Goal: Task Accomplishment & Management: Complete application form

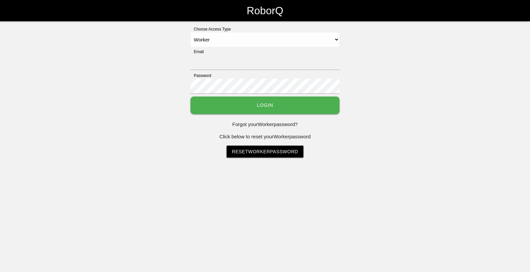
select select "Worker"
type input "[EMAIL_ADDRESS][DOMAIN_NAME]"
click at [266, 108] on button "Login" at bounding box center [265, 105] width 149 height 18
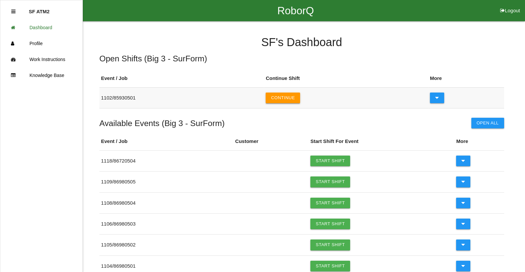
click at [300, 94] on button "Continue" at bounding box center [283, 97] width 34 height 11
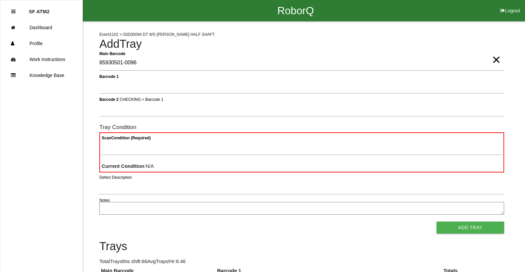
type Barcode "85930501-0096"
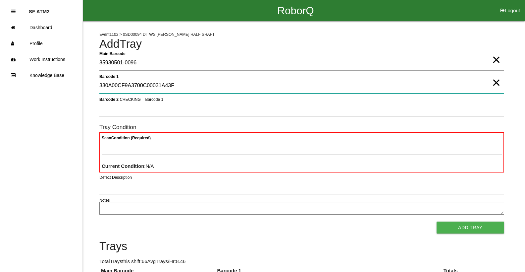
type 1 "330A00CF9A3700C00031A43F"
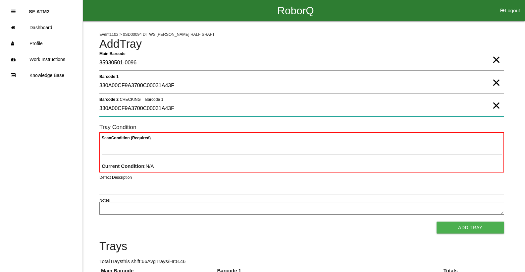
type 2 "330A00CF9A3700C00031A43F"
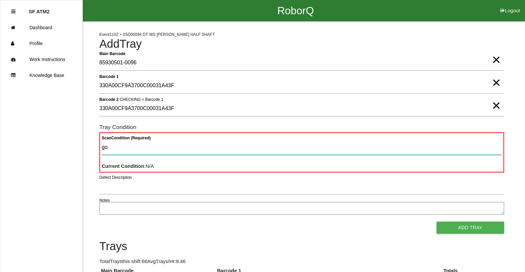
type Condition "goo"
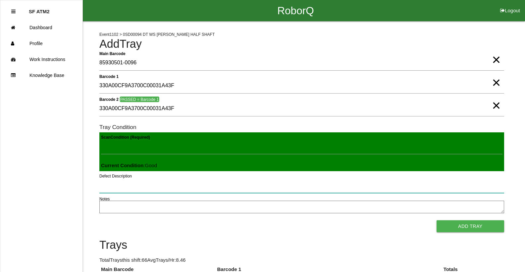
click at [437, 220] on button "Add Tray" at bounding box center [471, 226] width 68 height 12
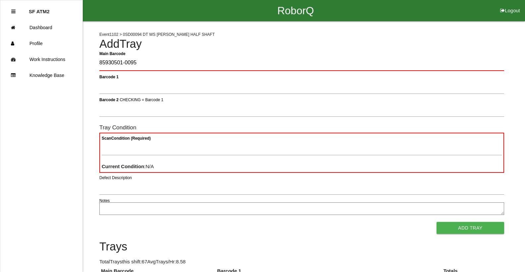
type Barcode "85930501-0095"
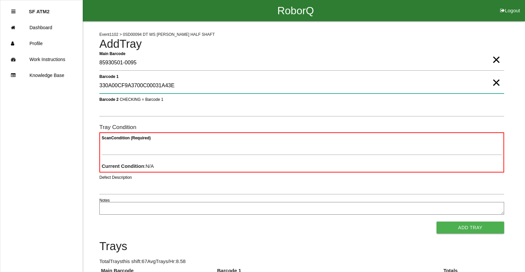
type 1 "330A00CF9A3700C00031A43E"
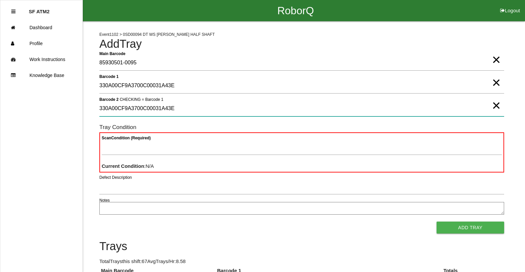
type 2 "330A00CF9A3700C00031A43E"
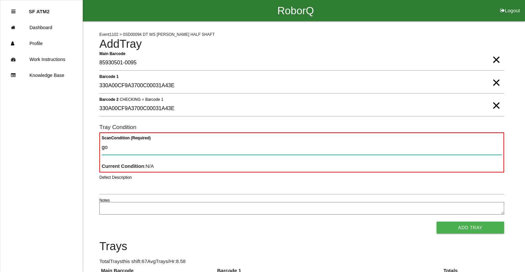
type Condition "goo"
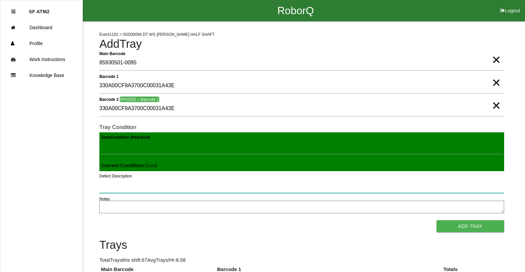
click at [437, 220] on button "Add Tray" at bounding box center [471, 226] width 68 height 12
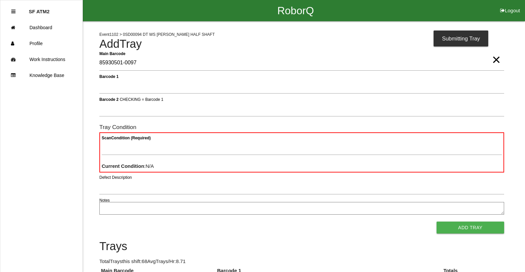
type Barcode "85930501-0097"
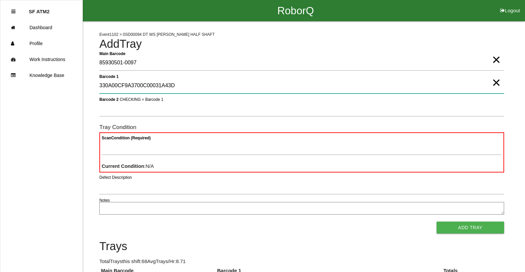
type 1 "330A00CF9A3700C00031A43D"
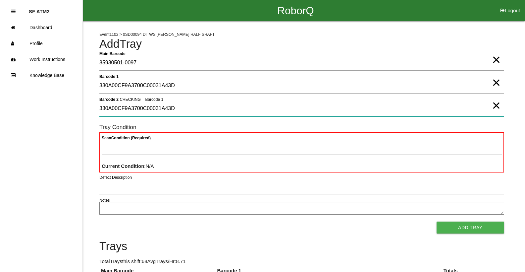
type 2 "330A00CF9A3700C00031A43D"
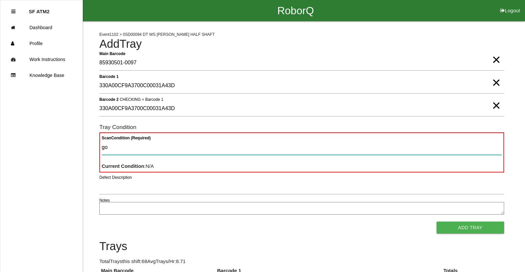
type Condition "goo"
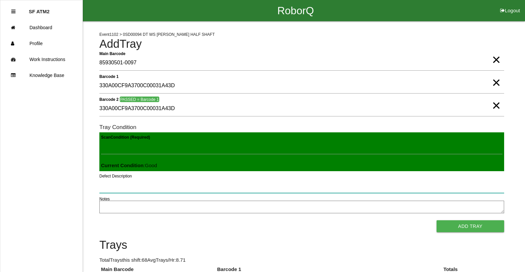
click at [437, 220] on button "Add Tray" at bounding box center [471, 226] width 68 height 12
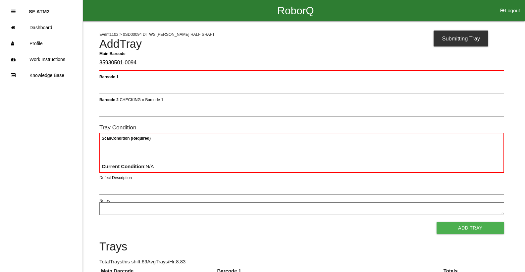
type Barcode "85930501-0094"
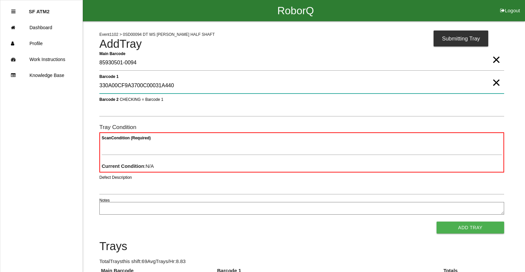
type 1 "330A00CF9A3700C00031A440"
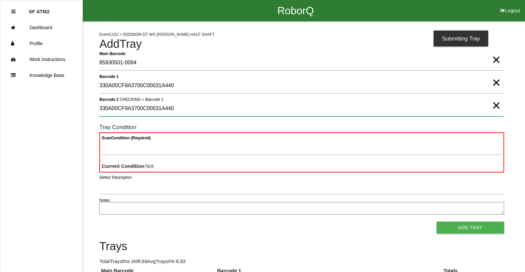
type 2 "330A00CF9A3700C00031A440"
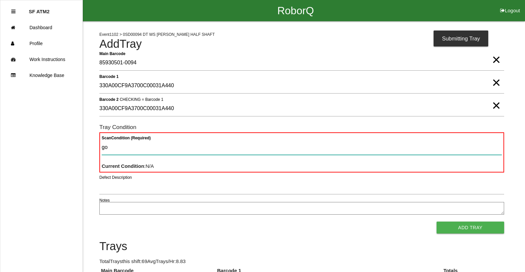
type Condition "goo"
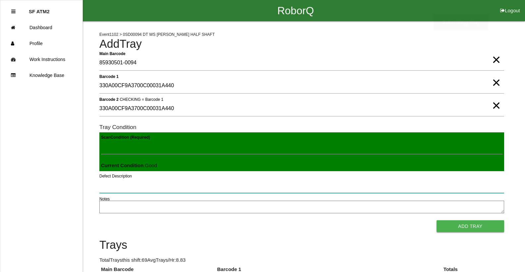
click at [437, 220] on button "Add Tray" at bounding box center [471, 226] width 68 height 12
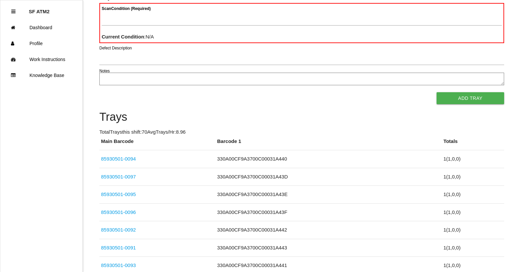
scroll to position [133, 0]
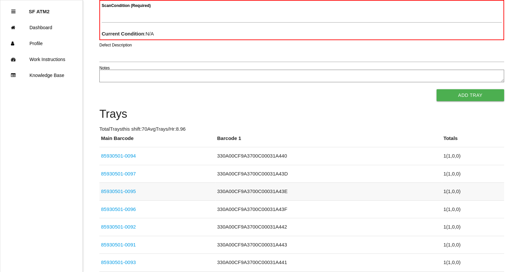
click at [127, 193] on link "85930501-0095" at bounding box center [118, 191] width 35 height 6
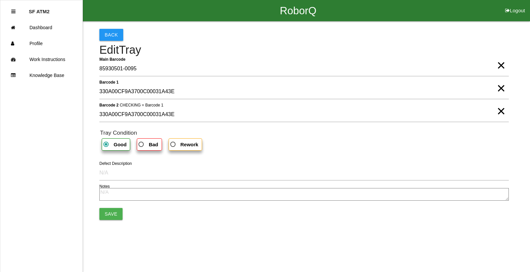
click at [504, 111] on span "×" at bounding box center [501, 104] width 9 height 13
click at [504, 88] on span "×" at bounding box center [501, 81] width 9 height 13
click at [141, 147] on span "Bad" at bounding box center [147, 144] width 21 height 8
click at [141, 145] on input "Bad" at bounding box center [139, 142] width 4 height 4
radio input "true"
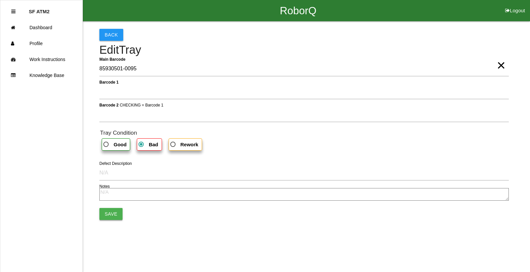
click at [110, 216] on button "Save" at bounding box center [110, 214] width 23 height 12
